Goal: Information Seeking & Learning: Learn about a topic

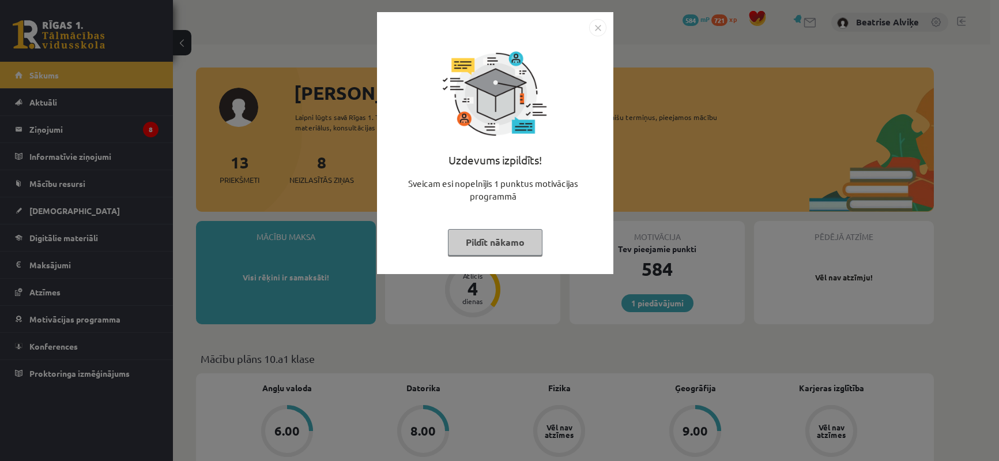
click at [602, 34] on img "Close" at bounding box center [597, 27] width 17 height 17
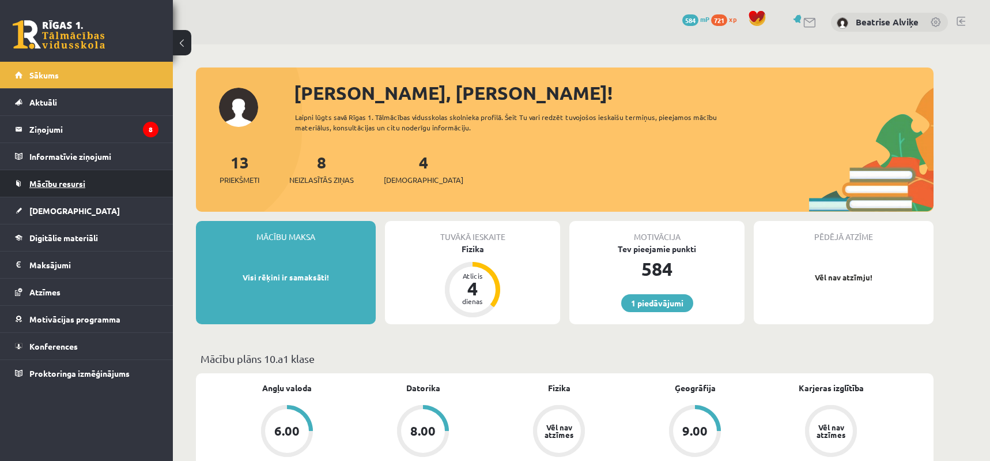
click at [48, 182] on span "Mācību resursi" at bounding box center [57, 183] width 56 height 10
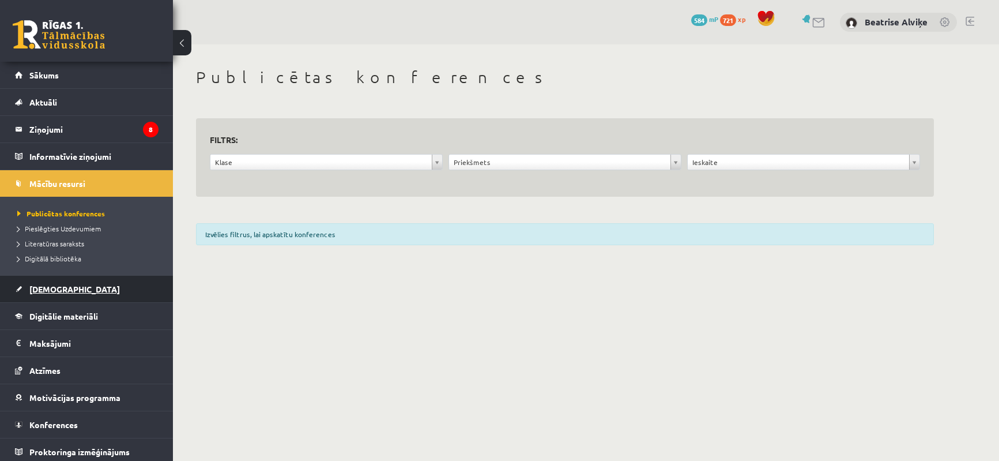
click at [57, 284] on span "[DEMOGRAPHIC_DATA]" at bounding box center [74, 289] width 91 height 10
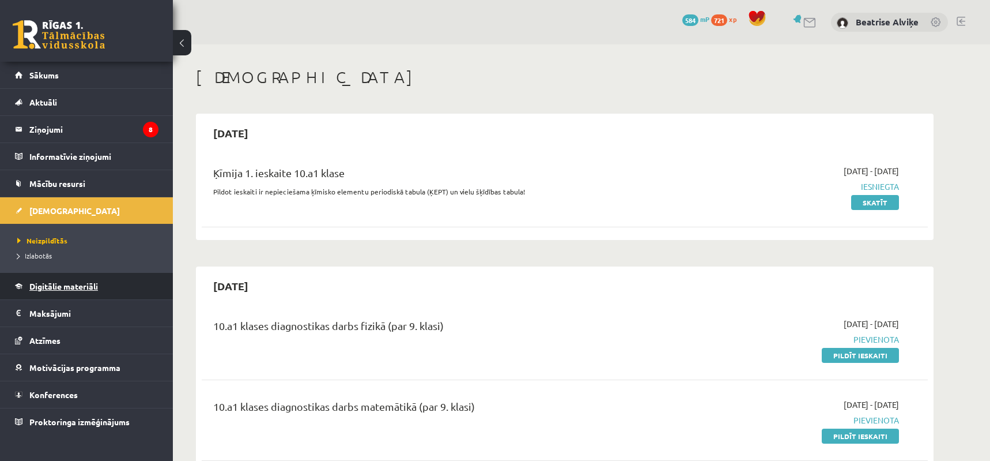
click at [81, 289] on span "Digitālie materiāli" at bounding box center [63, 286] width 69 height 10
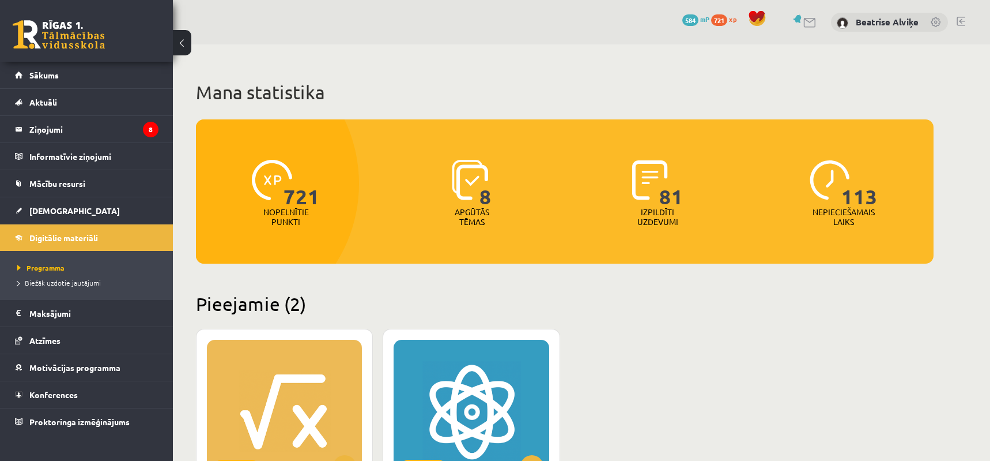
scroll to position [346, 0]
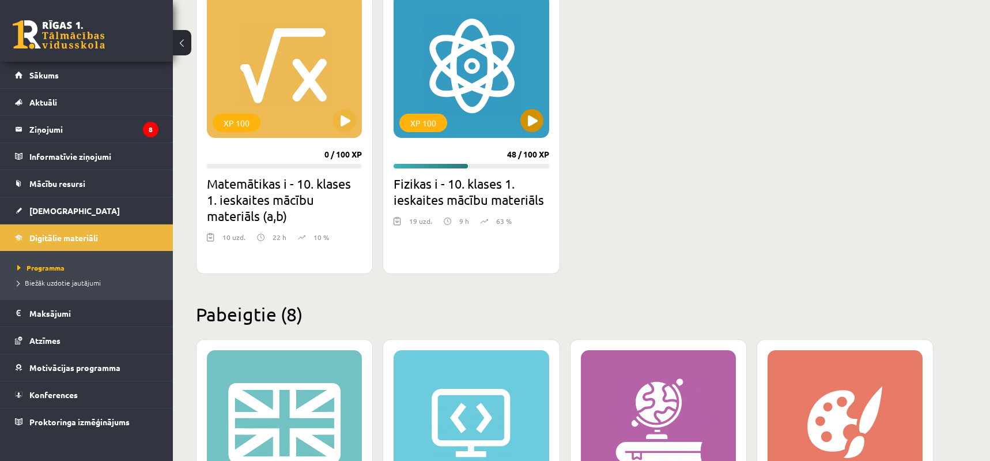
click at [509, 80] on div "XP 100" at bounding box center [471, 66] width 155 height 144
click at [515, 83] on div "XP 100" at bounding box center [471, 66] width 155 height 144
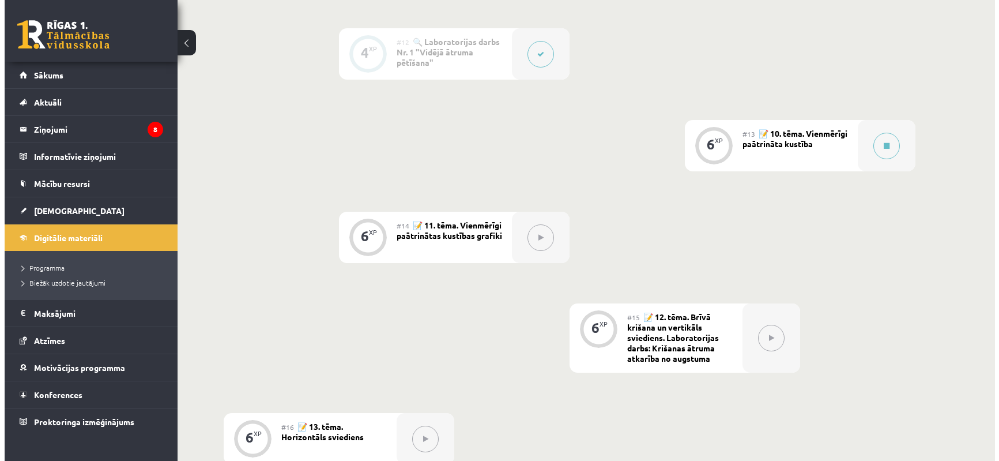
scroll to position [1268, 0]
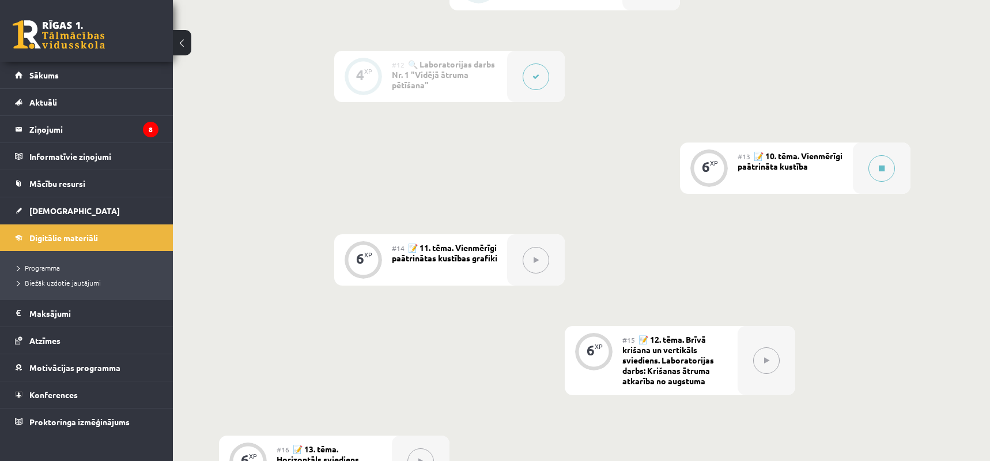
click at [842, 170] on div "#13 📝 10. tēma. Vienmērīgi paātrināta kustība" at bounding box center [795, 167] width 115 height 51
click at [871, 172] on button at bounding box center [882, 168] width 27 height 27
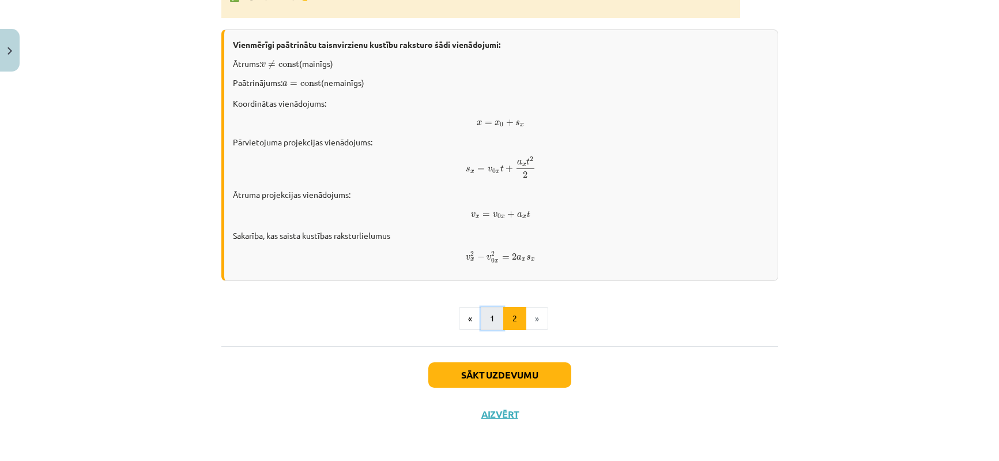
click at [486, 323] on button "1" at bounding box center [492, 318] width 23 height 23
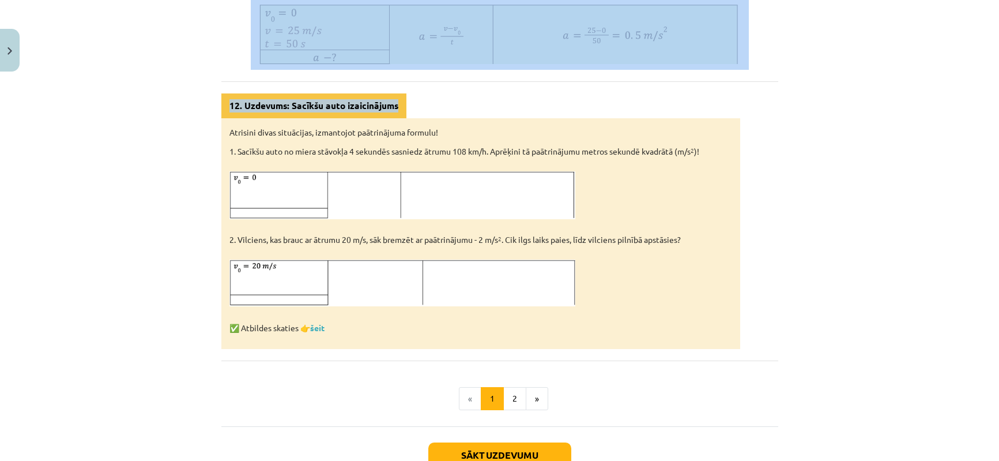
scroll to position [433, 0]
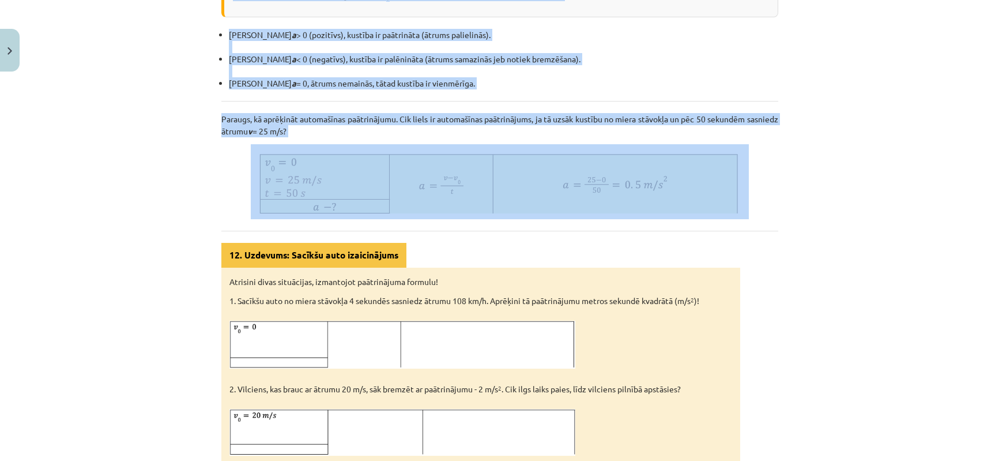
drag, startPoint x: 215, startPoint y: 146, endPoint x: 564, endPoint y: 196, distance: 352.9
click at [564, 196] on div "6 XP Saņemsi Sarežģīts 87 pilda Apraksts Uzdevums Palīdzība Vienmērīgi paātrinā…" at bounding box center [499, 153] width 571 height 1019
copy div "Loremipsum dolorsitam consecteturad elitsed Doeiusm tempori utlabor etdolor mag…"
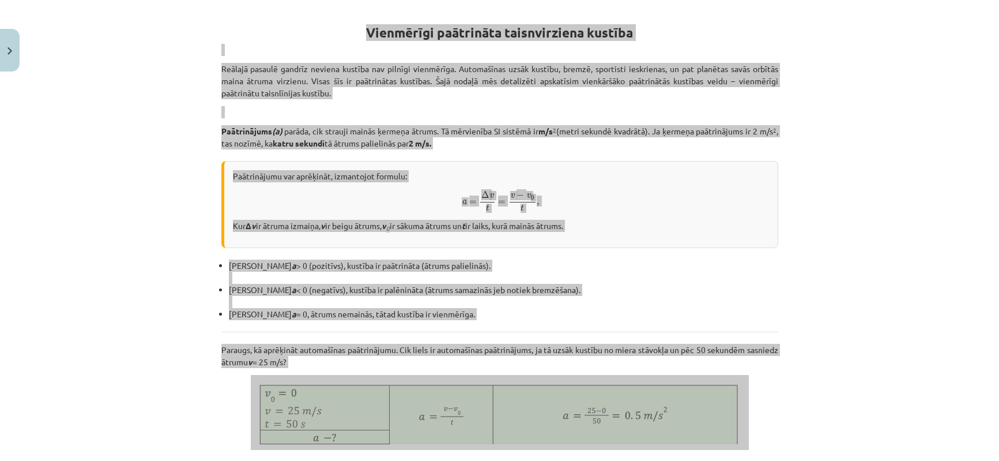
scroll to position [145, 0]
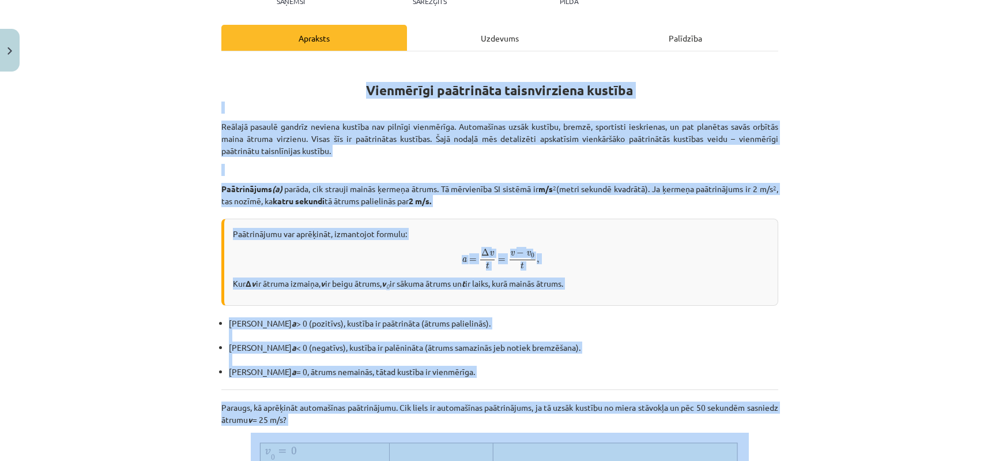
click at [765, 276] on div "Paātrinājumu var aprēķināt, izmantojot formulu: a = Δ v t = v − v 0 t , a = Δ v…" at bounding box center [499, 262] width 557 height 87
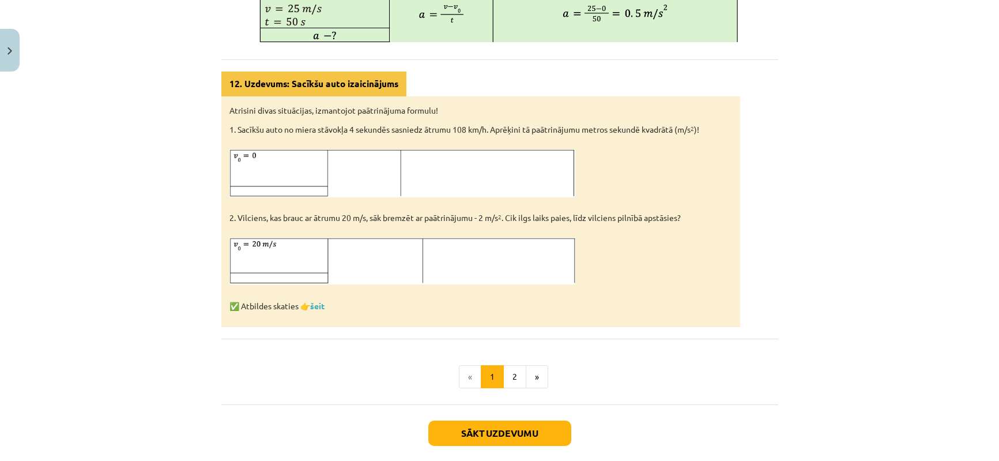
scroll to position [664, 0]
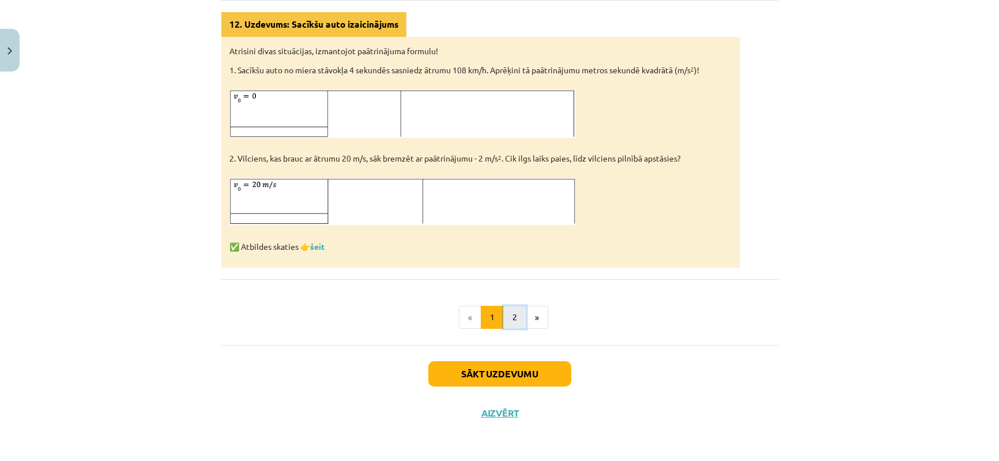
click at [509, 314] on button "2" at bounding box center [514, 317] width 23 height 23
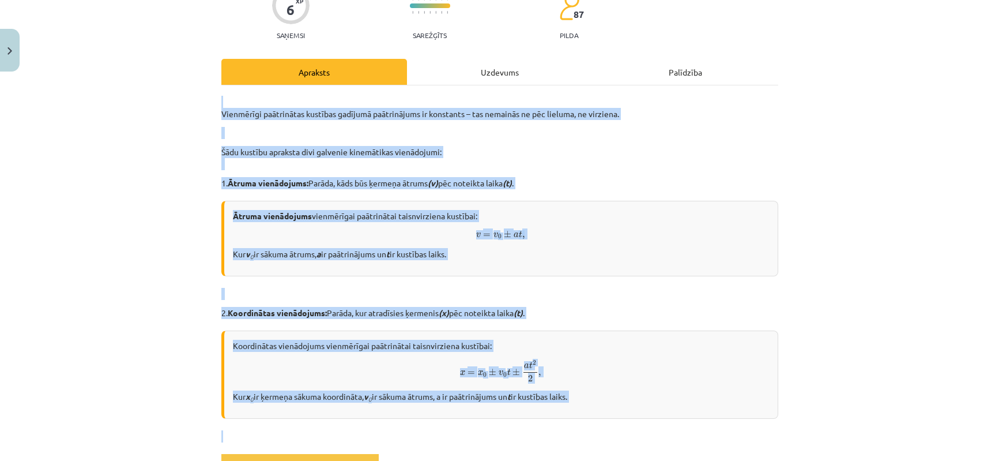
scroll to position [231, 0]
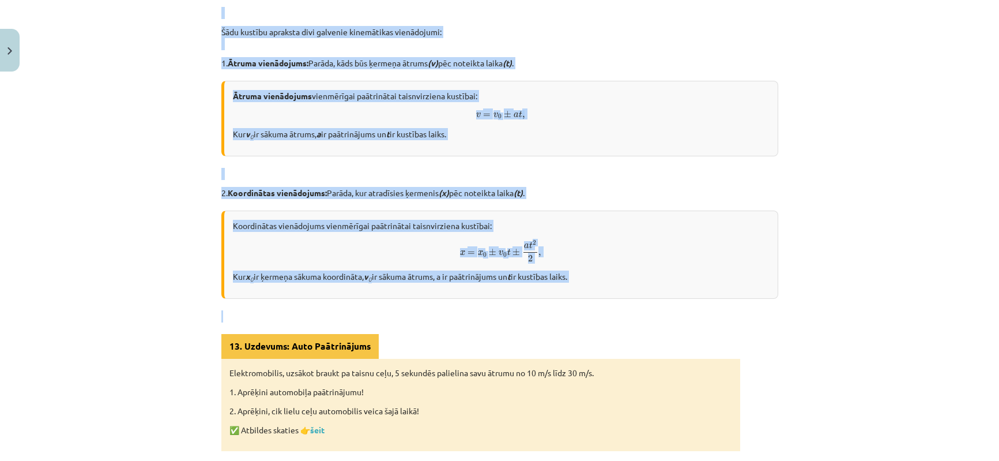
drag, startPoint x: 175, startPoint y: 206, endPoint x: 700, endPoint y: 291, distance: 532.1
click at [700, 291] on div "Mācību tēma: Fizikas i - 10. klases 1. ieskaites mācību materiāls #13 📝 10. tēm…" at bounding box center [499, 230] width 999 height 461
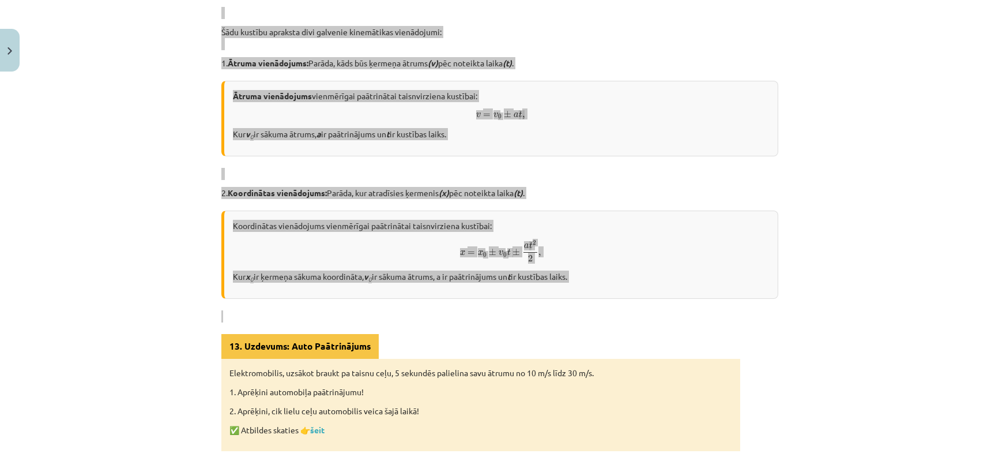
scroll to position [0, 0]
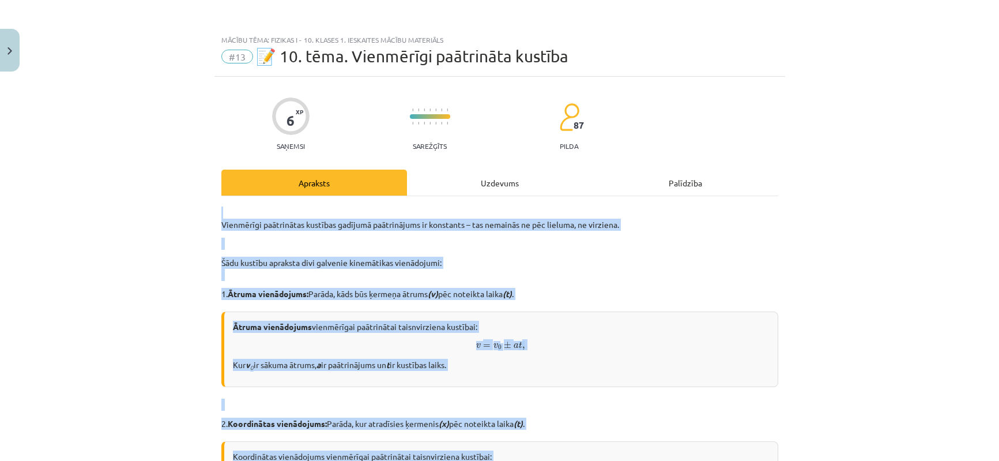
click at [748, 332] on p "Ātruma vienādojums vienmērīgai paātrinātai taisnvirziena kustībai:" at bounding box center [501, 327] width 536 height 12
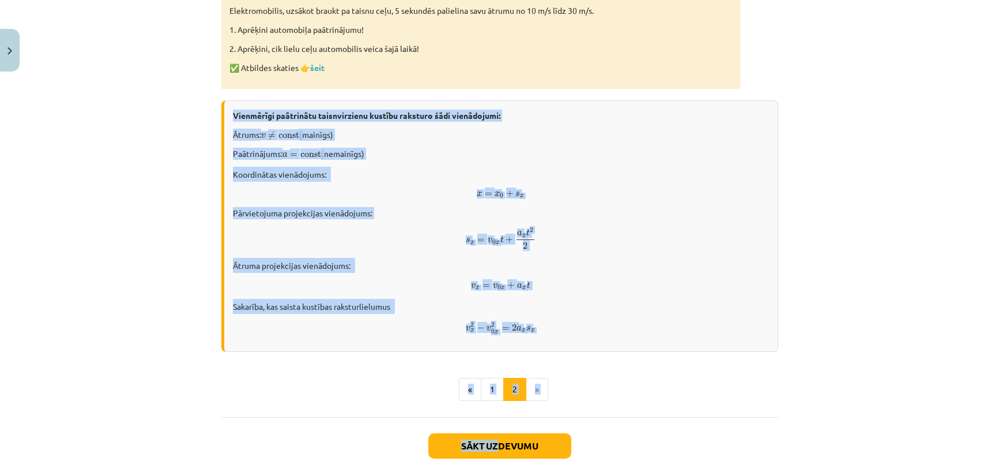
scroll to position [664, 0]
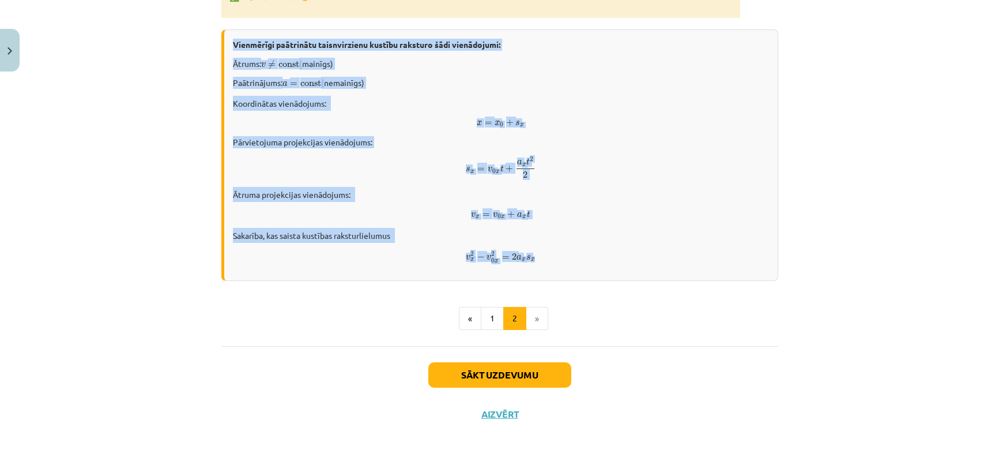
drag, startPoint x: 223, startPoint y: 216, endPoint x: 569, endPoint y: 249, distance: 347.5
click at [569, 249] on div "Vienmērīgi paātrinātu taisnvirzienu kustību raksturo šādi vienādojumi: Ātrums: …" at bounding box center [499, 155] width 557 height 252
copy div "Vienmērīgi paātrinātu taisnvirzienu kustību raksturo šādi vienādojumi: Ātrums: …"
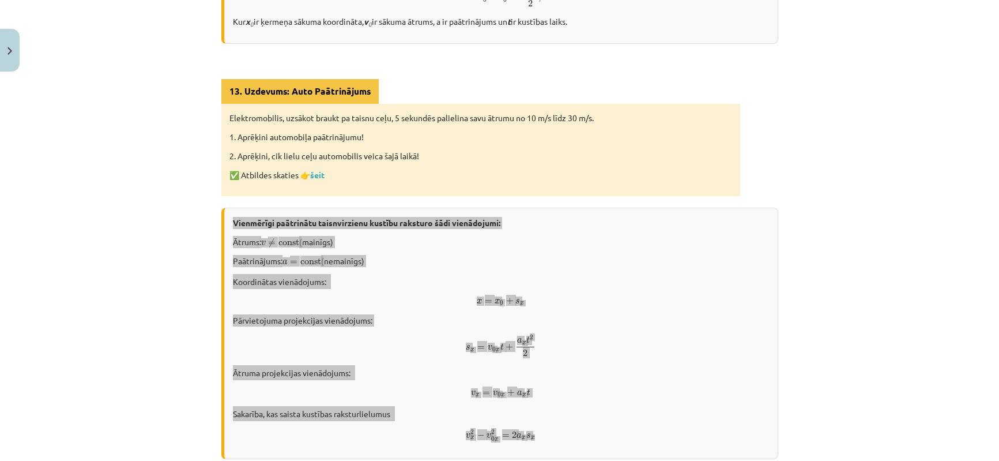
scroll to position [548, 0]
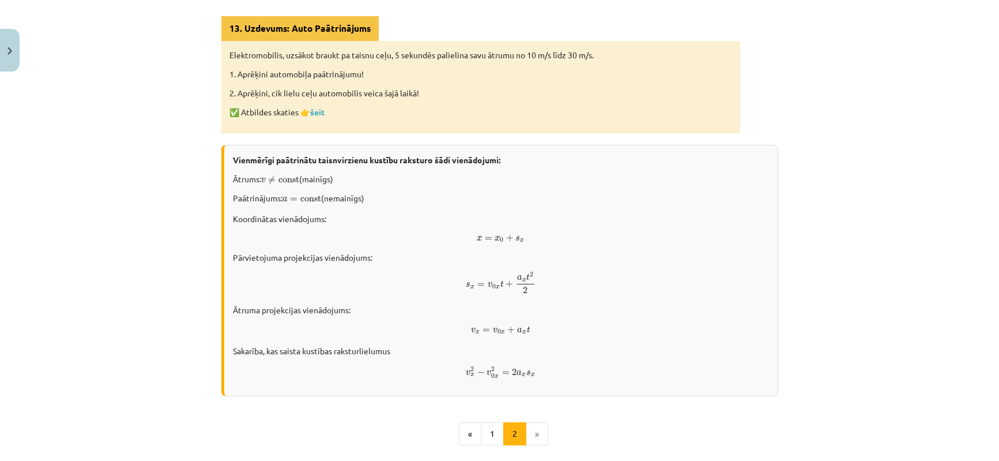
click at [310, 405] on div "Vienmērīgi paātrinātas kustības gadījumā paātrinājums ir konstants – tas nemain…" at bounding box center [499, 51] width 557 height 787
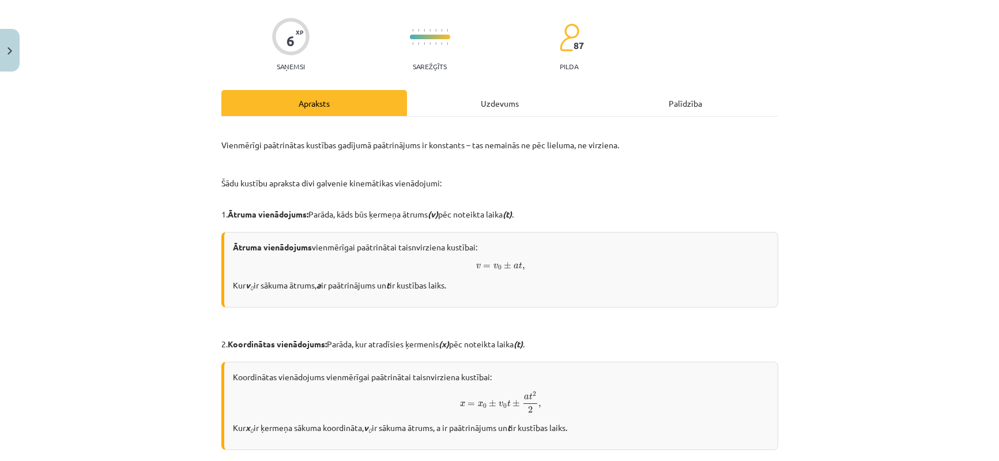
scroll to position [0, 0]
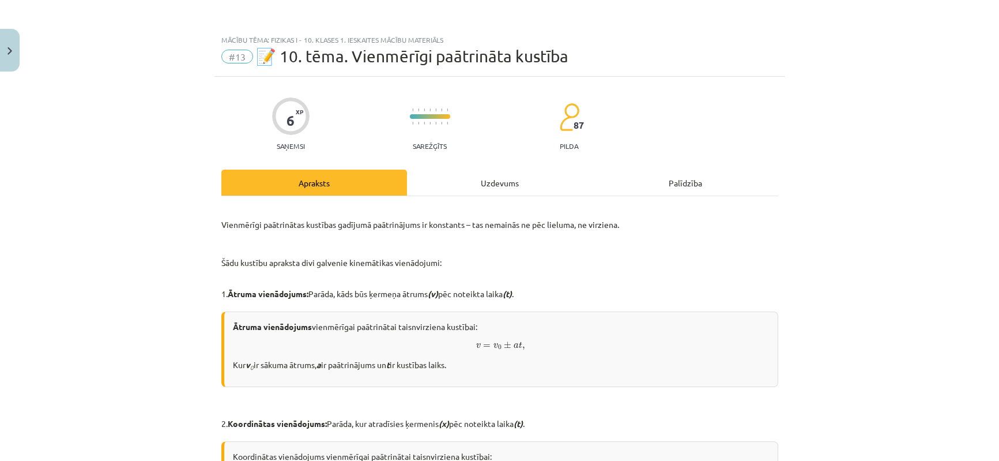
click at [451, 191] on div "Uzdevums" at bounding box center [500, 183] width 186 height 26
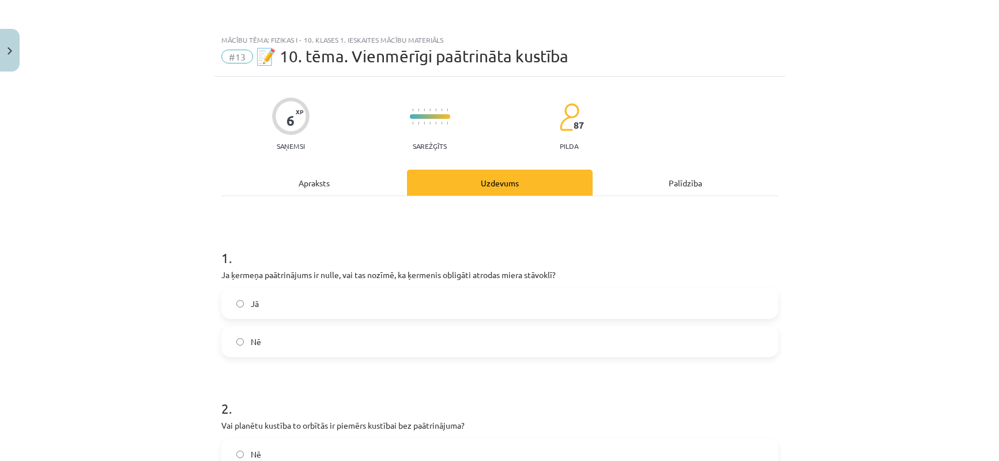
scroll to position [29, 0]
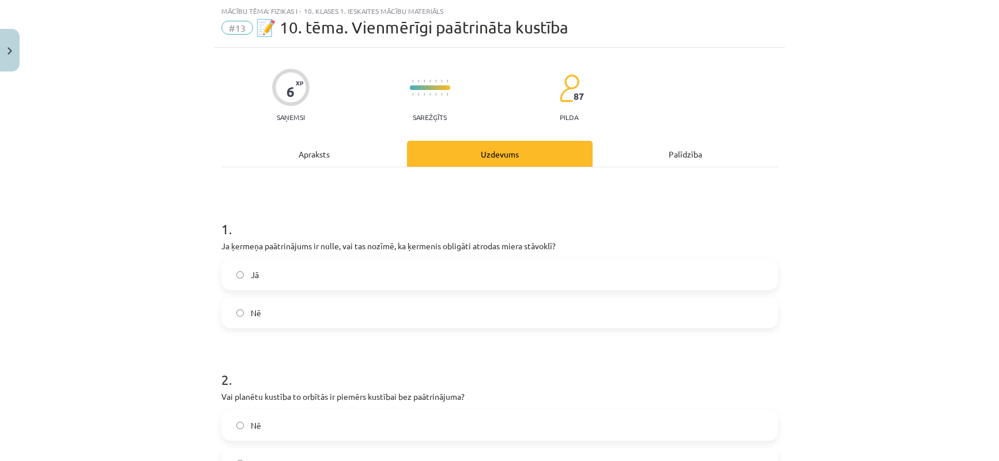
click at [279, 263] on label "Jā" at bounding box center [500, 274] width 555 height 29
click at [280, 318] on label "Nē" at bounding box center [500, 312] width 555 height 29
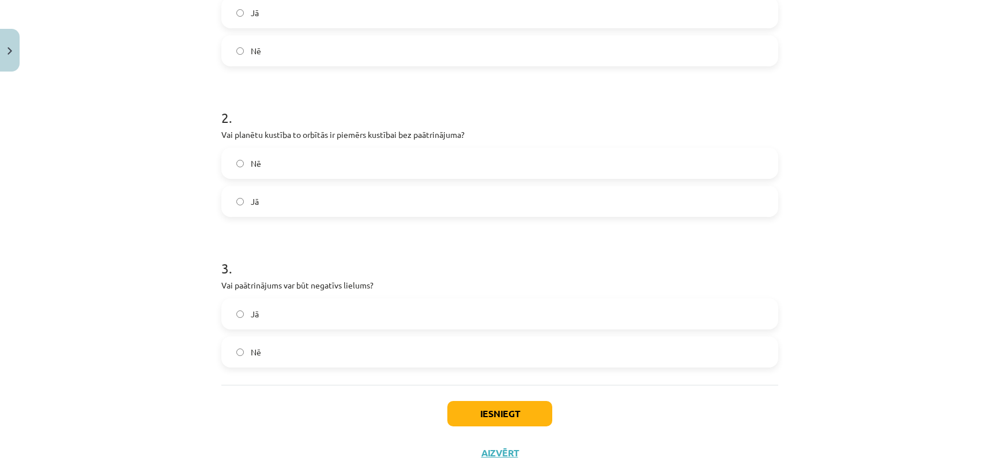
scroll to position [317, 0]
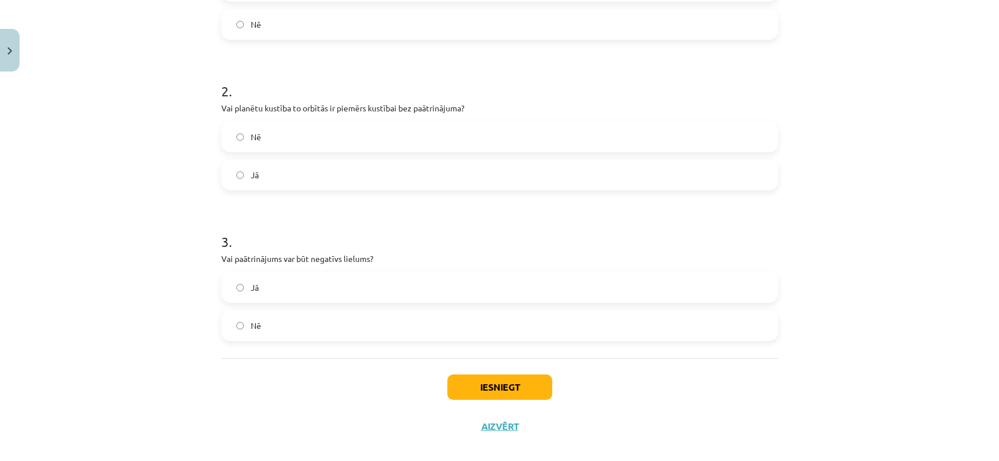
click at [333, 161] on label "Jā" at bounding box center [500, 174] width 555 height 29
click at [357, 329] on label "Nē" at bounding box center [500, 325] width 555 height 29
click at [379, 308] on div "Jā Nē" at bounding box center [499, 306] width 557 height 69
click at [401, 318] on label "Nē" at bounding box center [500, 325] width 555 height 29
click at [371, 290] on label "Jā" at bounding box center [500, 287] width 555 height 29
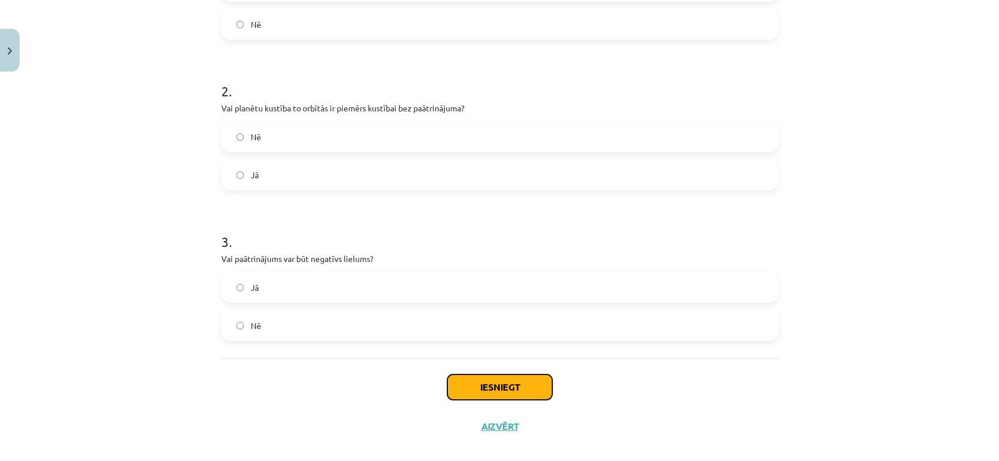
click at [477, 393] on button "Iesniegt" at bounding box center [499, 386] width 105 height 25
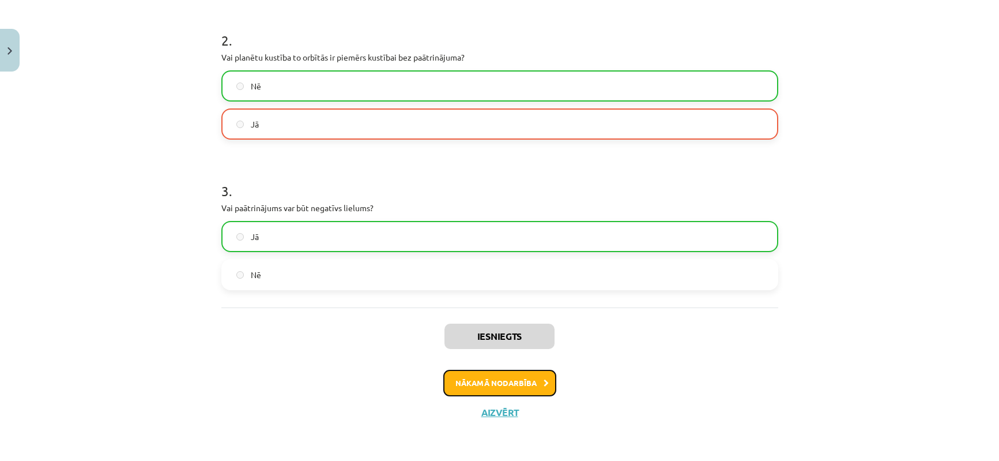
click at [487, 372] on button "Nākamā nodarbība" at bounding box center [499, 383] width 113 height 27
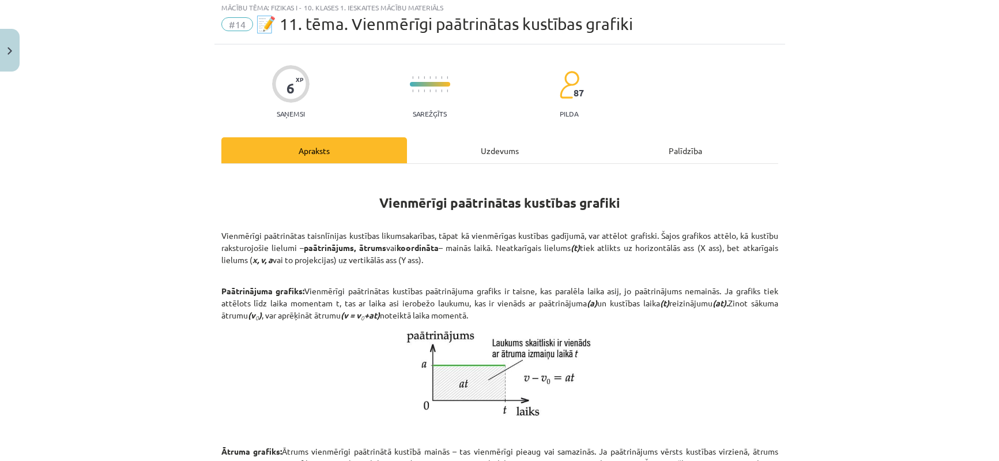
scroll to position [29, 0]
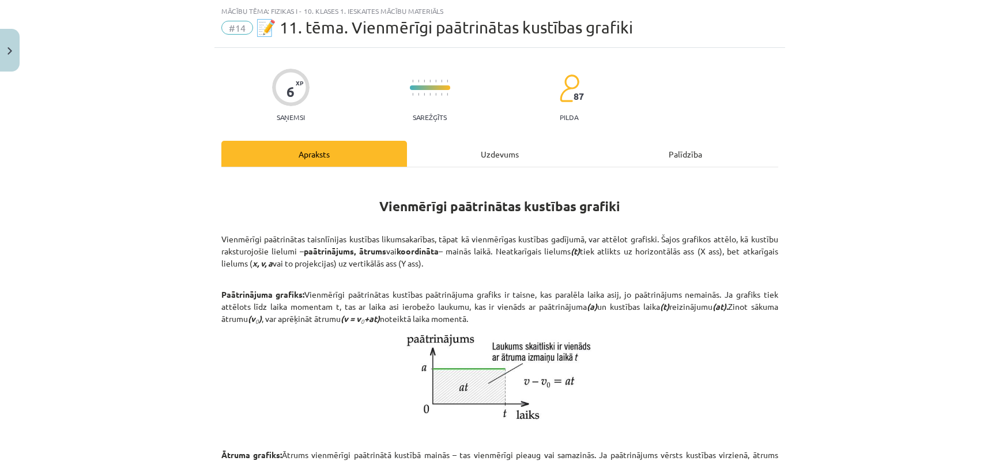
click at [502, 152] on div "Uzdevums" at bounding box center [500, 154] width 186 height 26
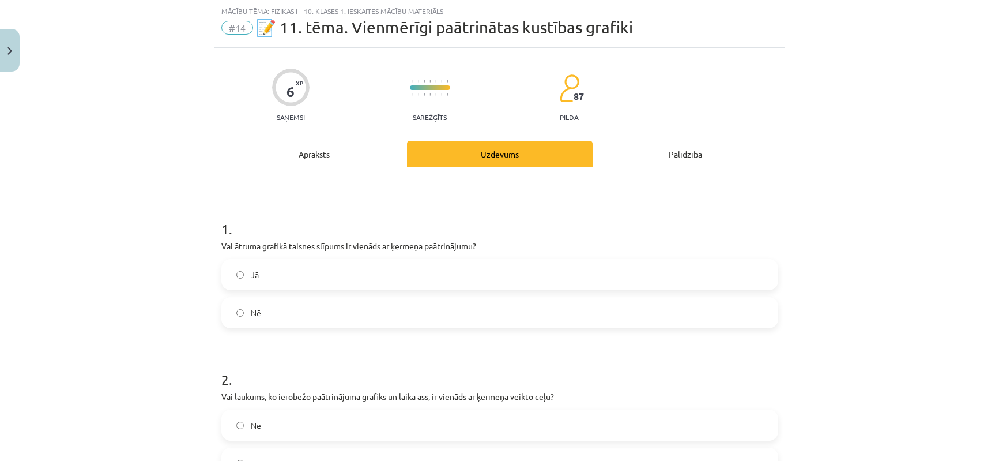
click at [343, 153] on div "Apraksts" at bounding box center [314, 154] width 186 height 26
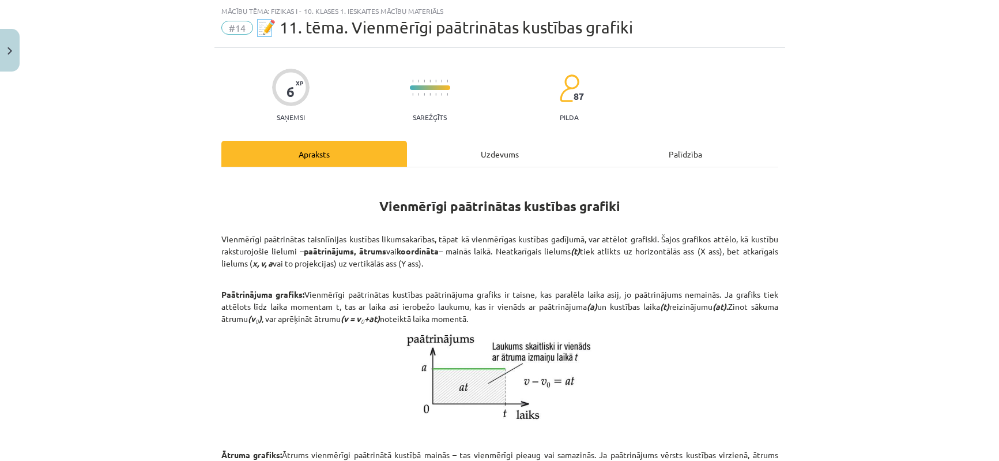
click at [444, 163] on div "Uzdevums" at bounding box center [500, 154] width 186 height 26
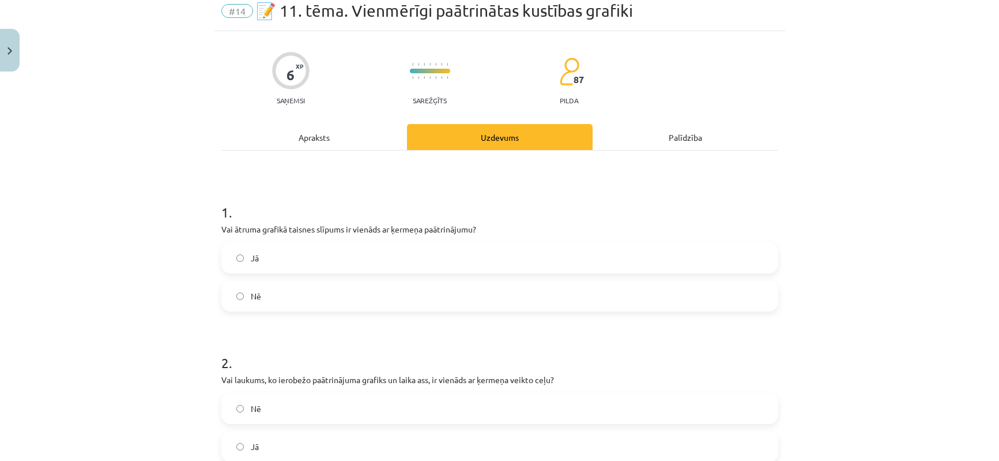
scroll to position [43, 0]
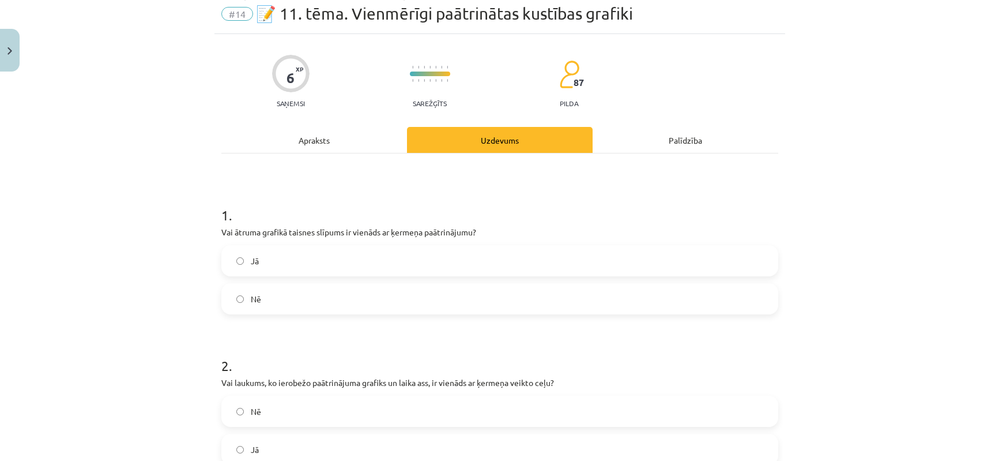
click at [329, 125] on div "6 XP Saņemsi Sarežģīts 87 pilda Apraksts Uzdevums Palīdzība 1 . Vai ātruma graf…" at bounding box center [499, 377] width 571 height 686
click at [353, 129] on div "Apraksts" at bounding box center [314, 140] width 186 height 26
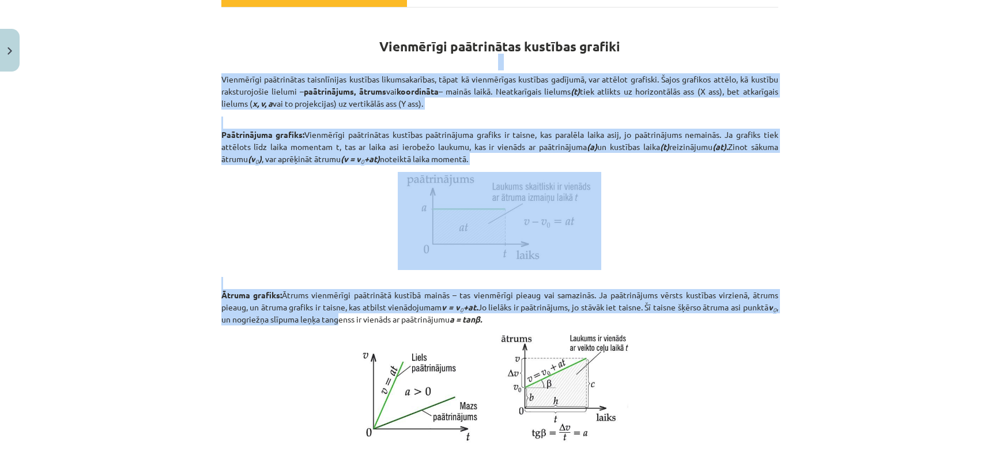
scroll to position [202, 0]
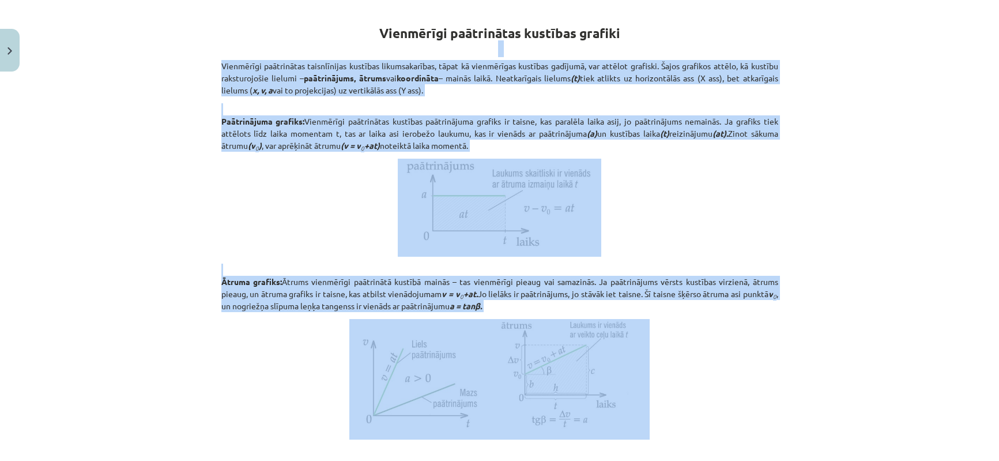
drag, startPoint x: 197, startPoint y: 214, endPoint x: 344, endPoint y: 312, distance: 177.2
click at [344, 312] on div "Mācību tēma: Fizikas i - 10. klases 1. ieskaites mācību materiāls #14 📝 11. tēm…" at bounding box center [499, 230] width 999 height 461
click at [149, 138] on div "Mācību tēma: Fizikas i - 10. klases 1. ieskaites mācību materiāls #14 📝 11. tēm…" at bounding box center [499, 230] width 999 height 461
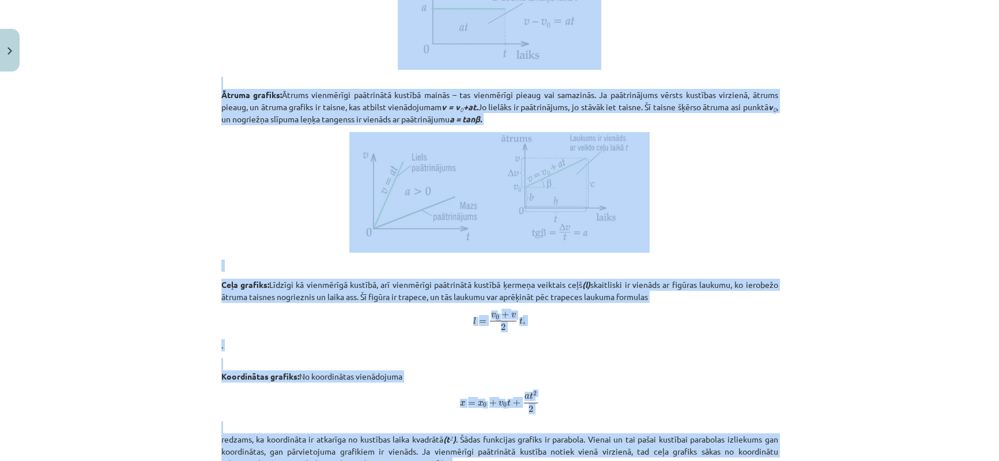
scroll to position [605, 0]
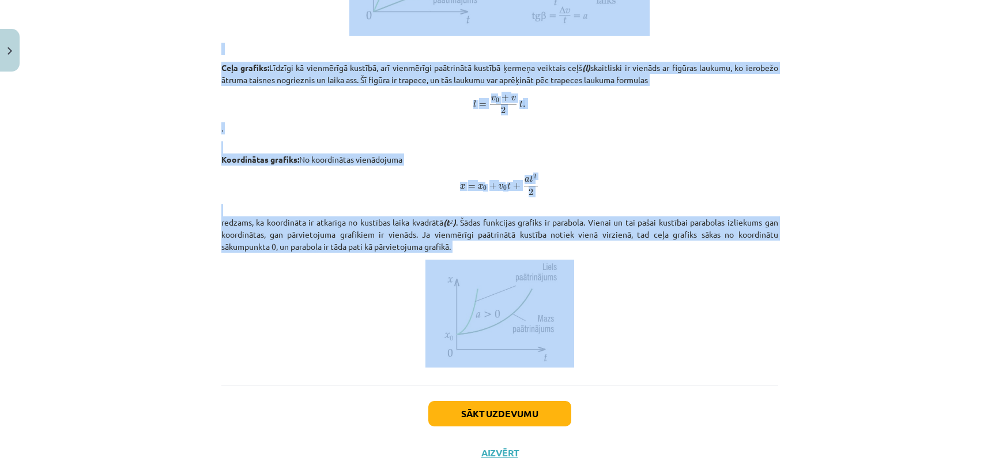
drag, startPoint x: 214, startPoint y: 33, endPoint x: 702, endPoint y: 348, distance: 581.3
copy div "Loremipsum dolorsitame consecte adipisc Elitseddoe temporincid utlaboreetdo mag…"
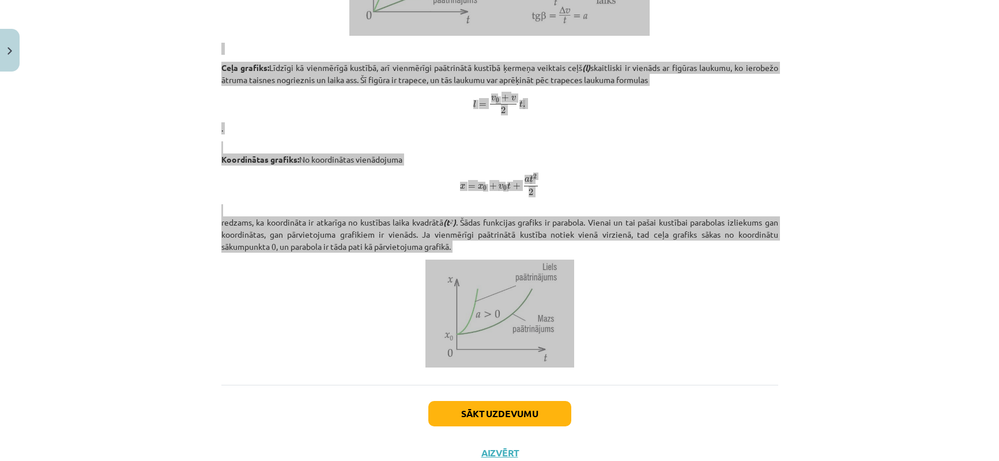
scroll to position [645, 0]
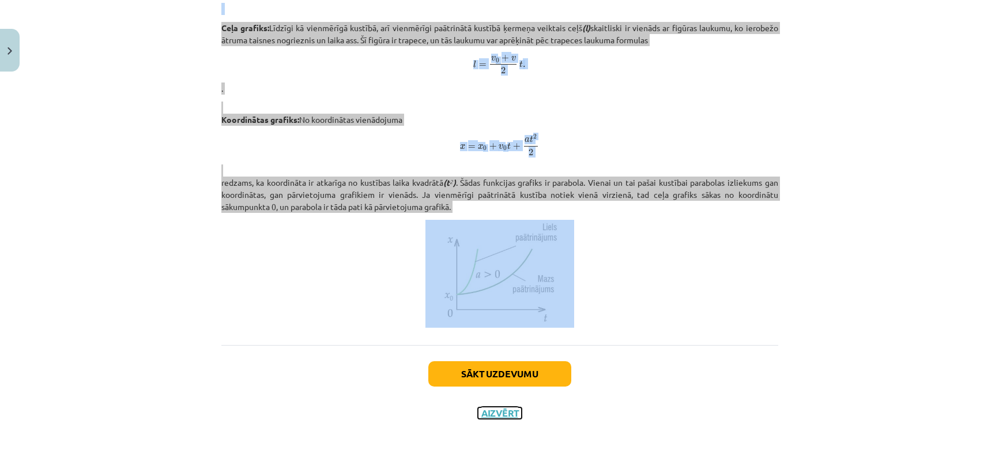
click at [496, 409] on button "Aizvērt" at bounding box center [500, 413] width 44 height 12
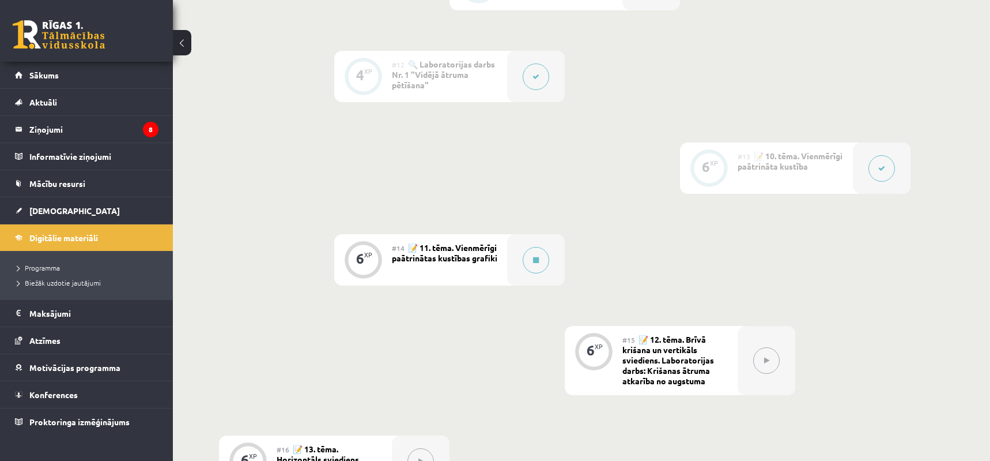
click at [866, 154] on div at bounding box center [882, 167] width 58 height 51
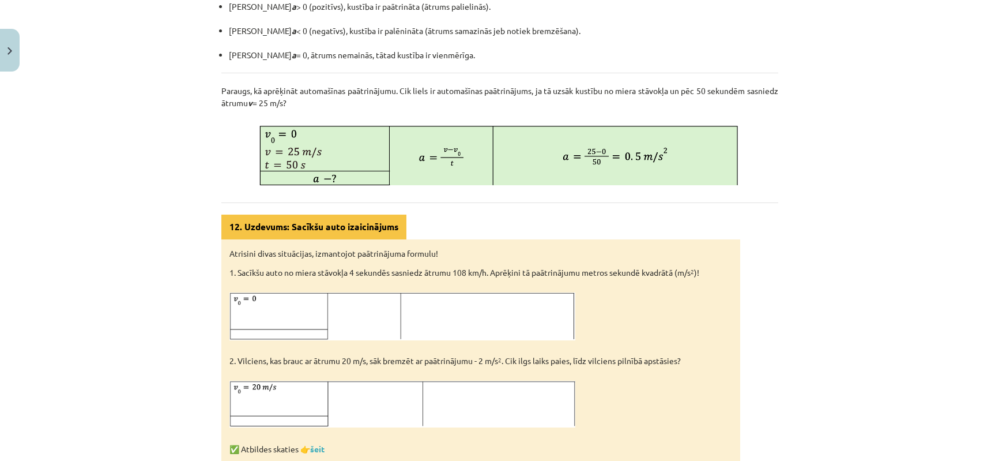
scroll to position [700, 0]
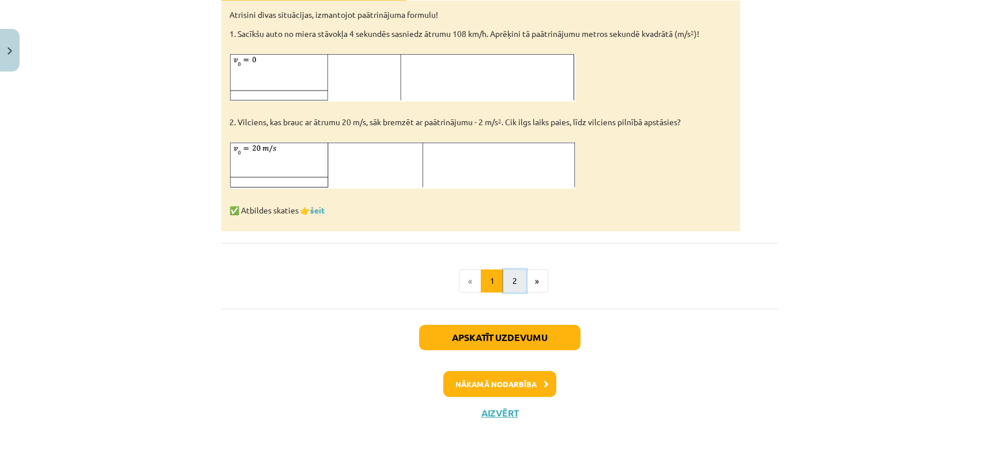
click at [511, 282] on button "2" at bounding box center [514, 280] width 23 height 23
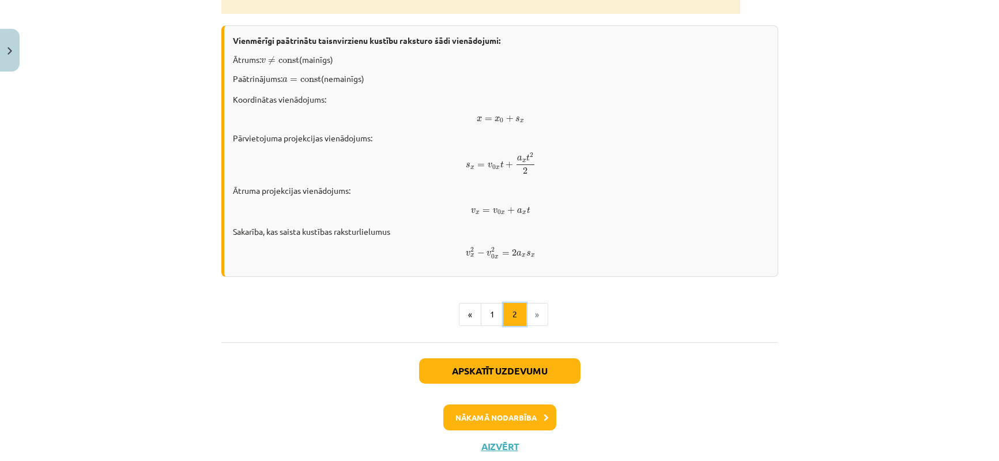
scroll to position [610, 0]
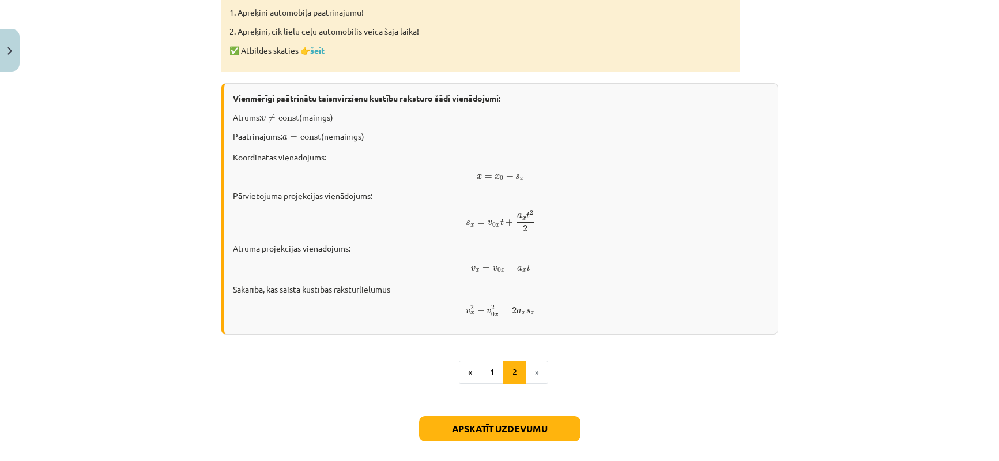
click at [349, 377] on ul "« 1 2 »" at bounding box center [499, 371] width 557 height 23
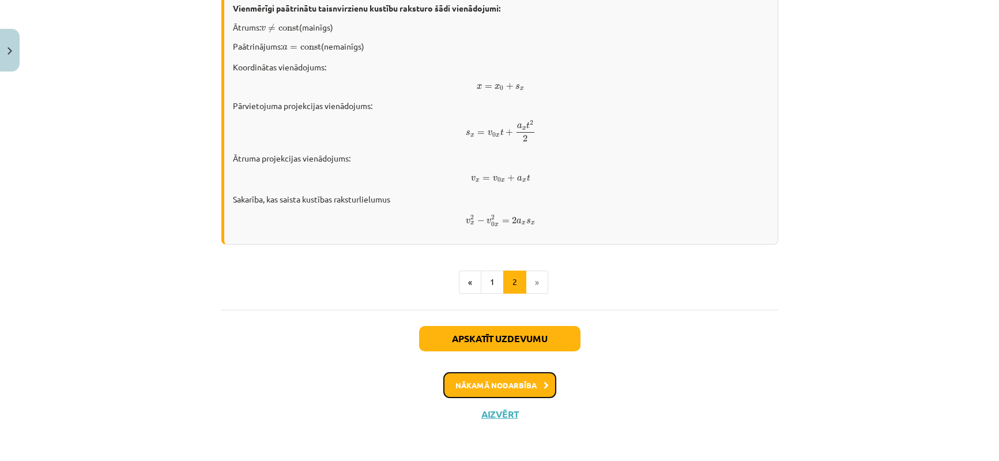
click at [500, 386] on button "Nākamā nodarbība" at bounding box center [499, 385] width 113 height 27
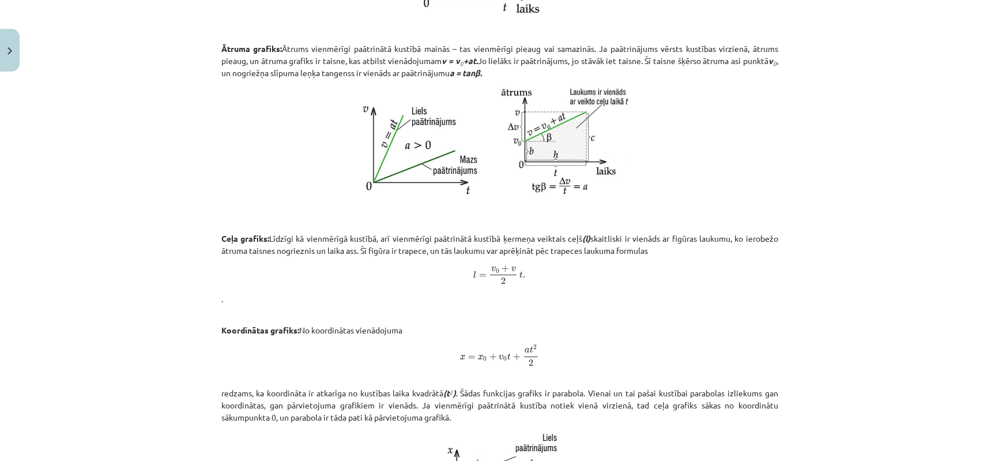
scroll to position [645, 0]
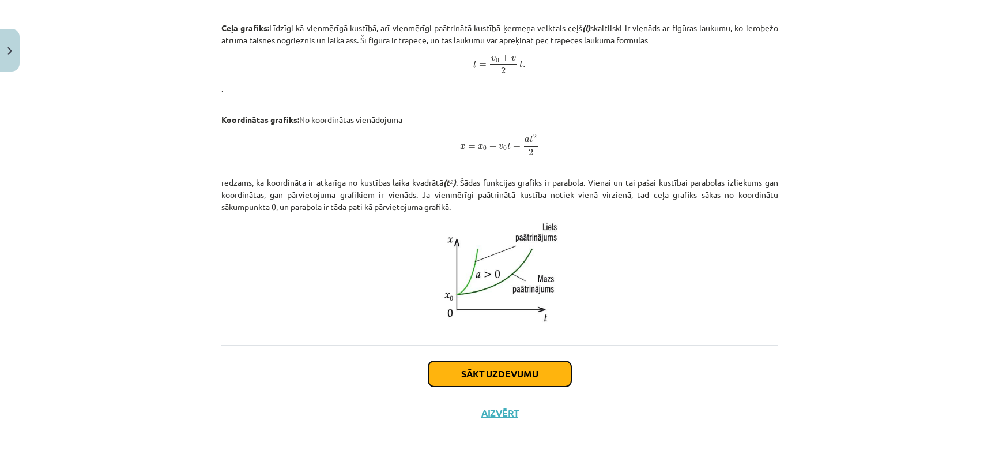
click at [495, 375] on button "Sākt uzdevumu" at bounding box center [499, 373] width 143 height 25
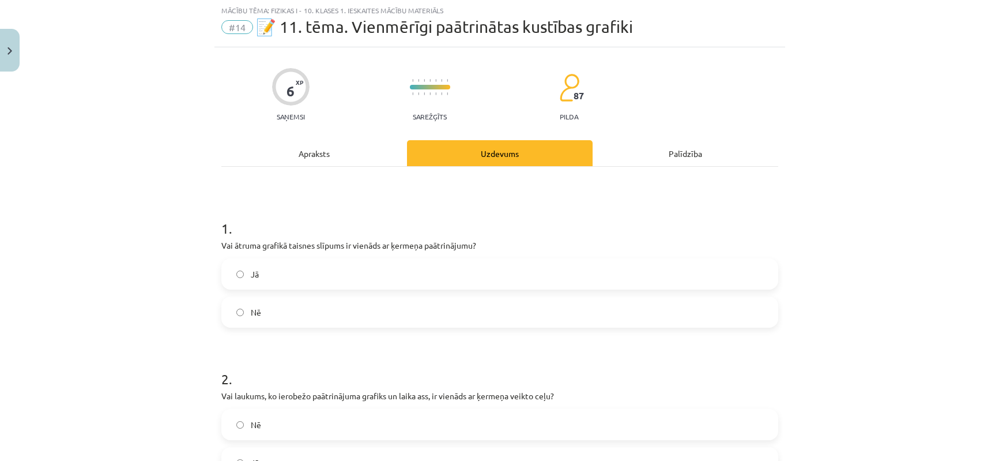
scroll to position [29, 0]
click at [310, 166] on div "Apraksts" at bounding box center [314, 154] width 186 height 26
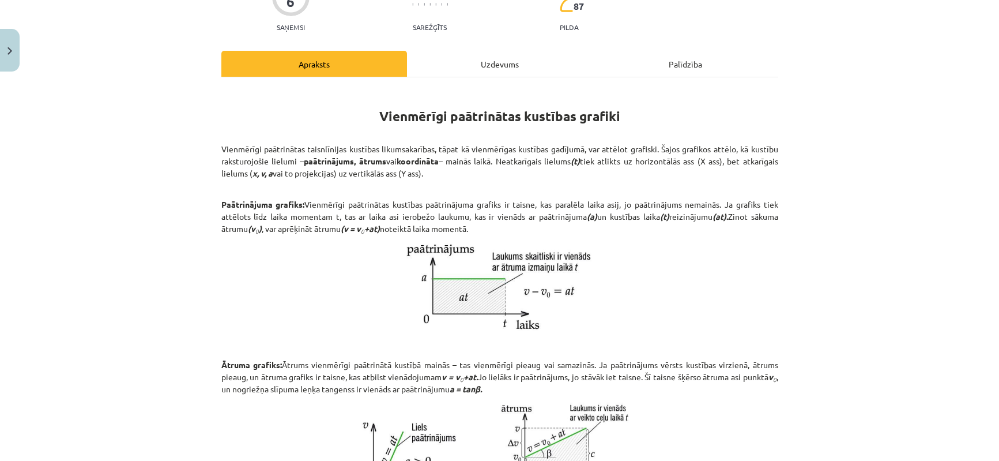
scroll to position [0, 0]
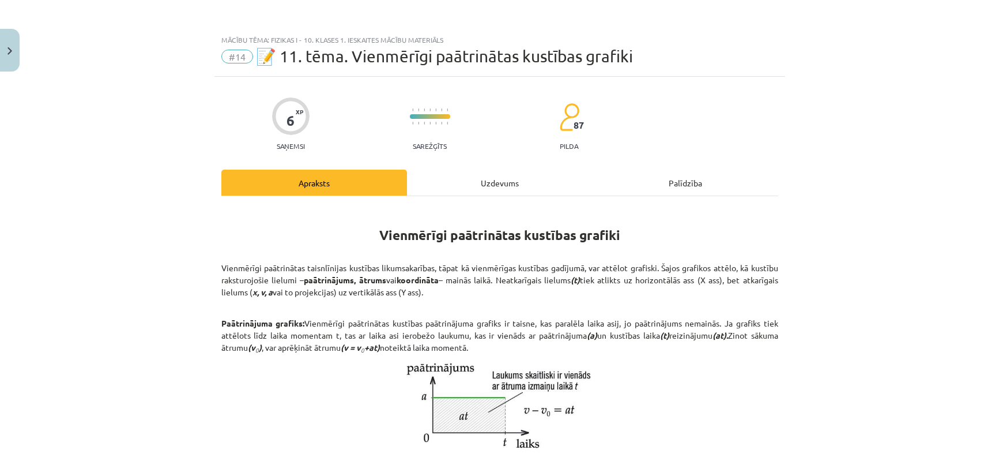
click at [482, 171] on div "Uzdevums" at bounding box center [500, 183] width 186 height 26
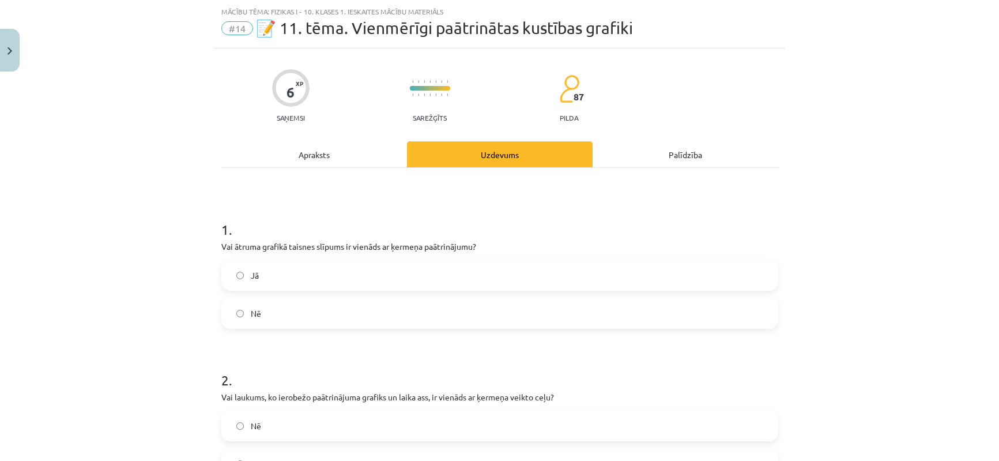
scroll to position [29, 0]
click at [374, 148] on div "Apraksts" at bounding box center [314, 154] width 186 height 26
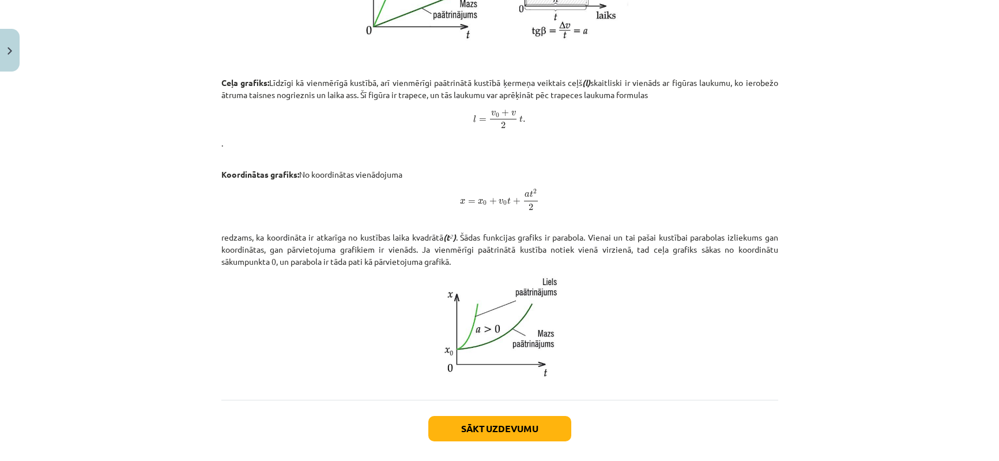
scroll to position [645, 0]
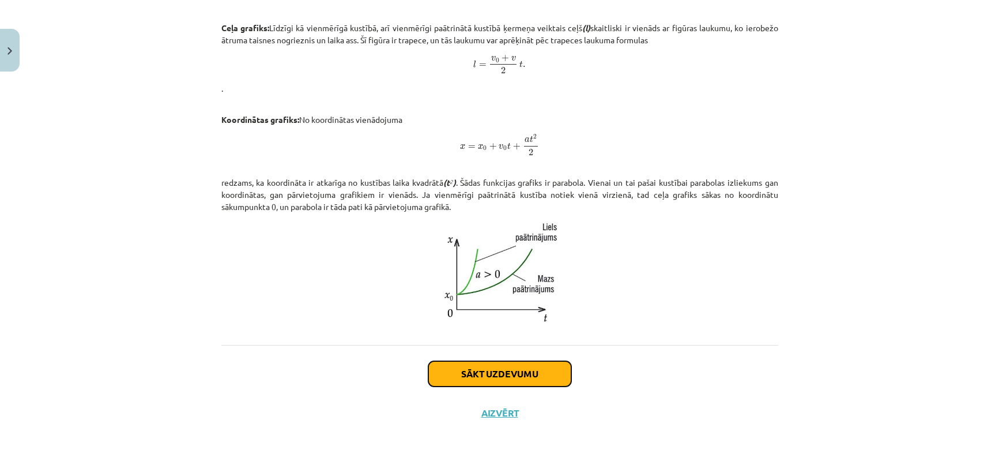
click at [498, 370] on button "Sākt uzdevumu" at bounding box center [499, 373] width 143 height 25
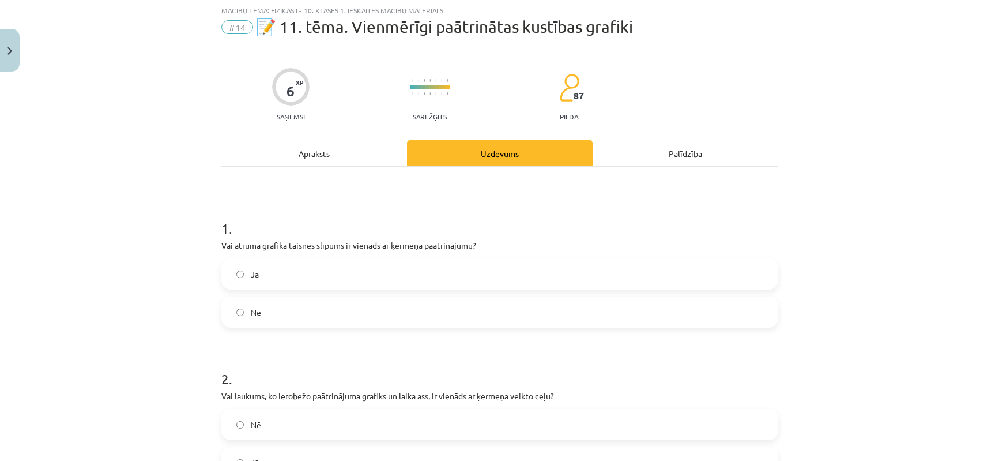
scroll to position [29, 0]
click at [344, 310] on label "Nē" at bounding box center [500, 312] width 555 height 29
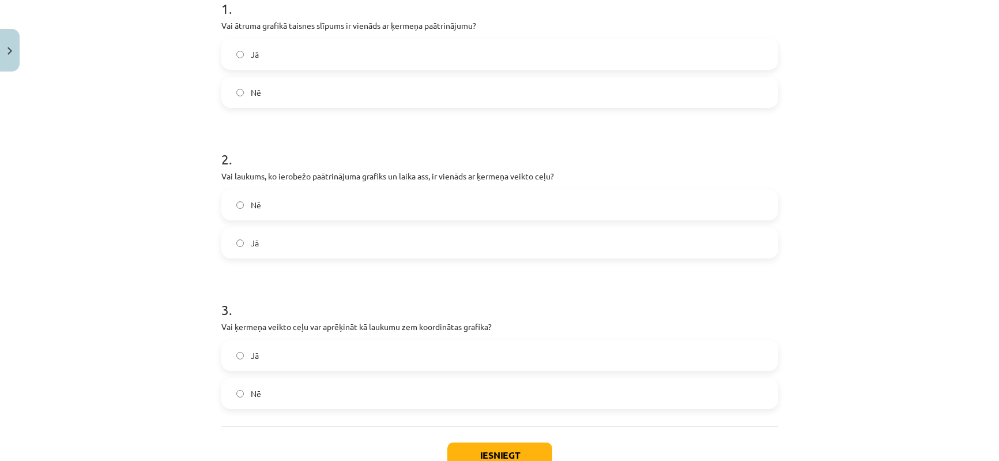
scroll to position [259, 0]
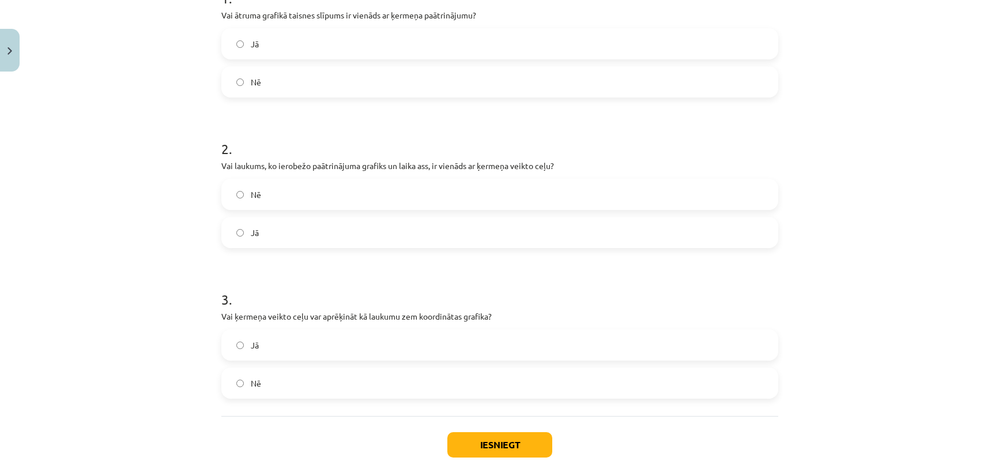
click at [349, 234] on label "Jā" at bounding box center [500, 232] width 555 height 29
click at [255, 350] on label "Jā" at bounding box center [500, 344] width 555 height 29
click at [494, 436] on button "Iesniegt" at bounding box center [499, 444] width 105 height 25
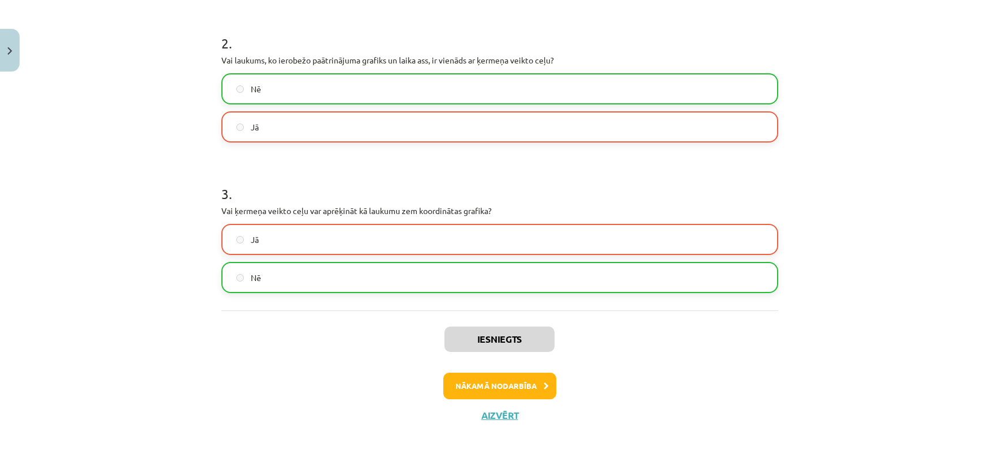
scroll to position [368, 0]
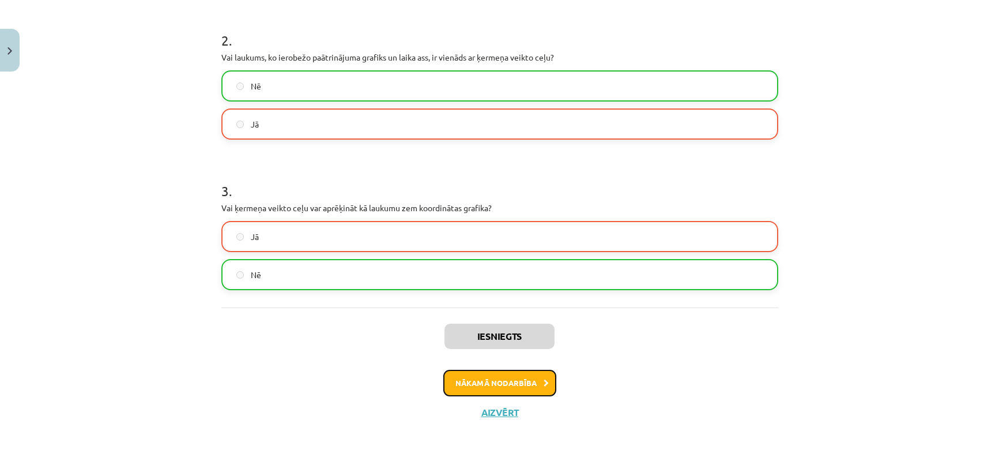
click at [485, 386] on button "Nākamā nodarbība" at bounding box center [499, 383] width 113 height 27
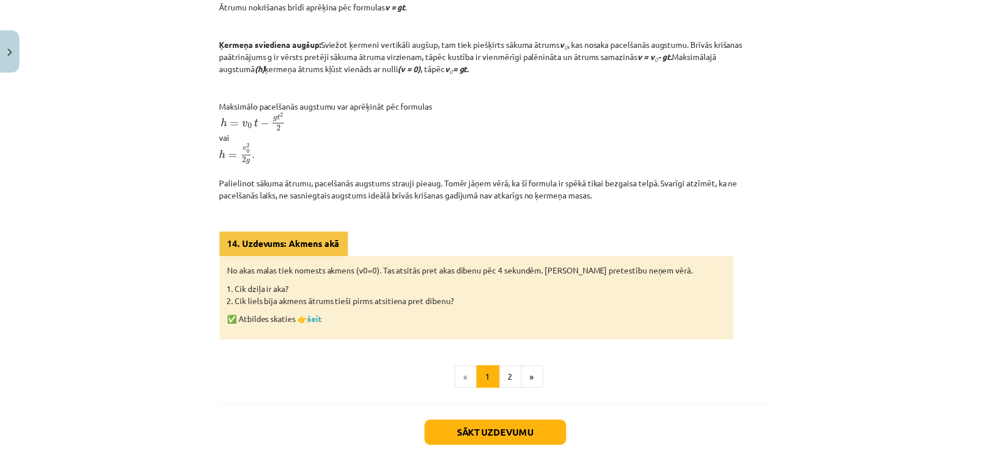
scroll to position [492, 0]
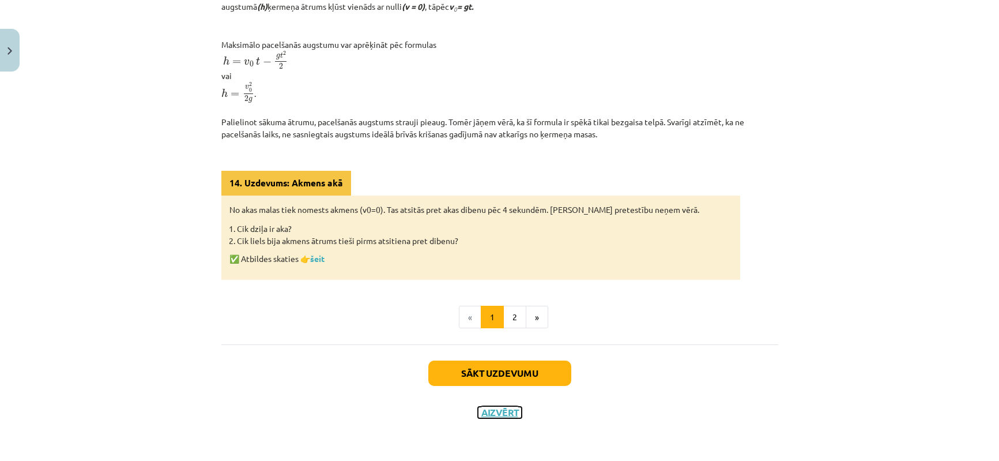
click at [506, 409] on button "Aizvērt" at bounding box center [500, 412] width 44 height 12
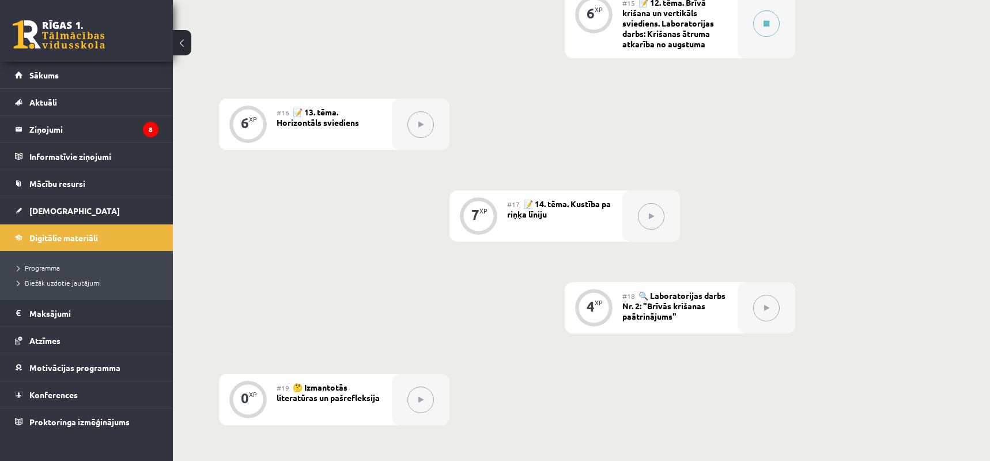
scroll to position [1614, 0]
